Goal: Task Accomplishment & Management: Complete application form

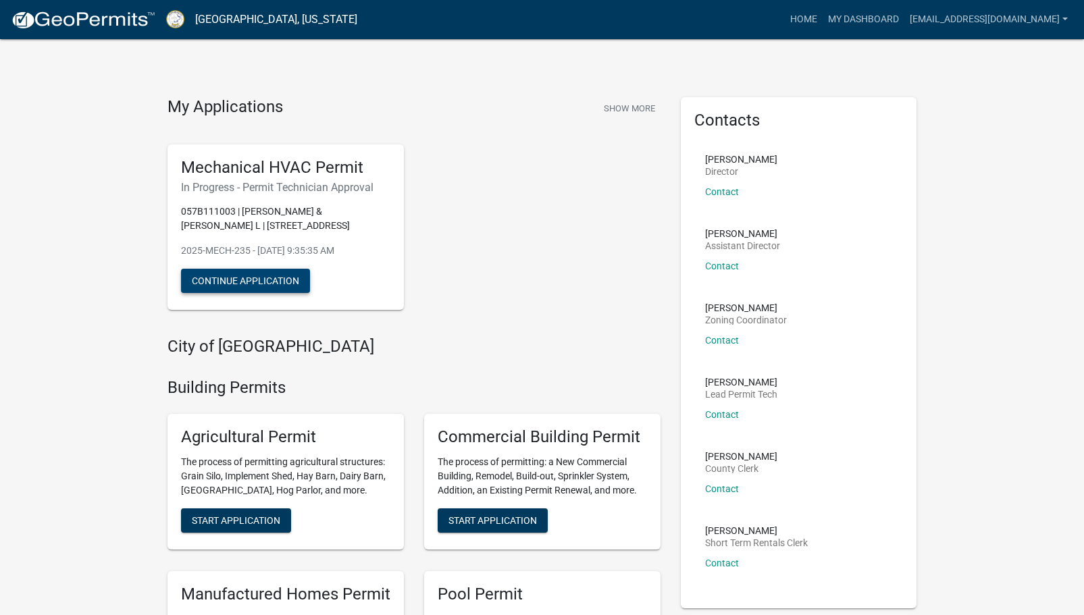
click at [289, 284] on button "Continue Application" at bounding box center [245, 281] width 129 height 24
click at [629, 113] on button "Show More" at bounding box center [629, 108] width 62 height 22
